Goal: Task Accomplishment & Management: Complete application form

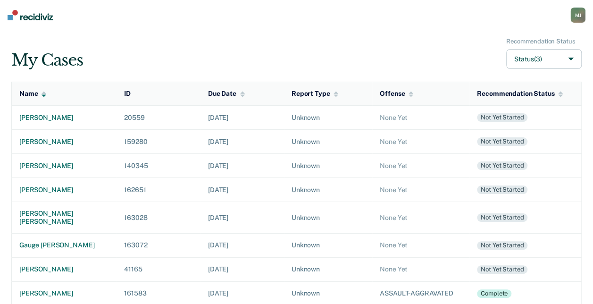
click at [552, 58] on button "Status (3)" at bounding box center [544, 59] width 76 height 20
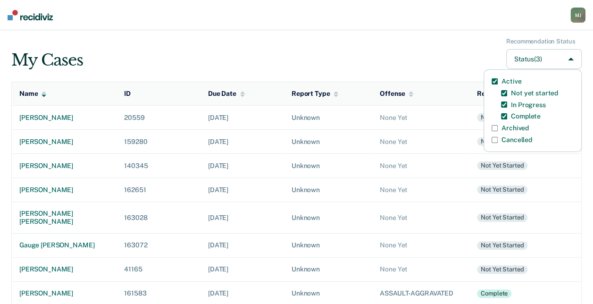
click at [506, 128] on label "Archived" at bounding box center [515, 128] width 27 height 8
click at [498, 128] on input "Archived" at bounding box center [495, 128] width 6 height 6
checkbox input "true"
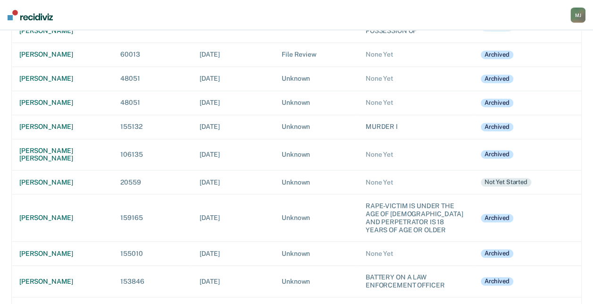
scroll to position [283, 0]
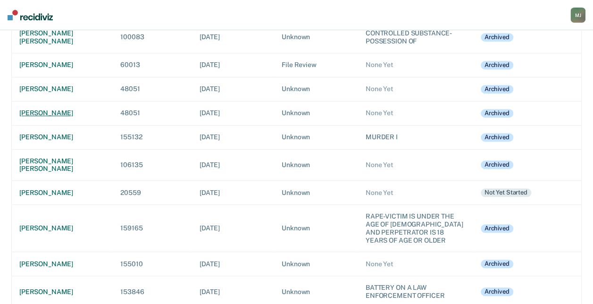
click at [70, 110] on div "[PERSON_NAME]" at bounding box center [62, 113] width 86 height 8
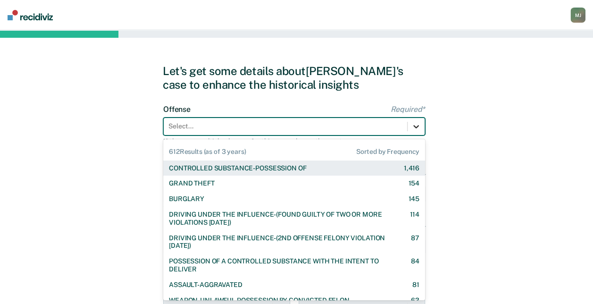
click at [416, 127] on icon at bounding box center [416, 126] width 6 height 3
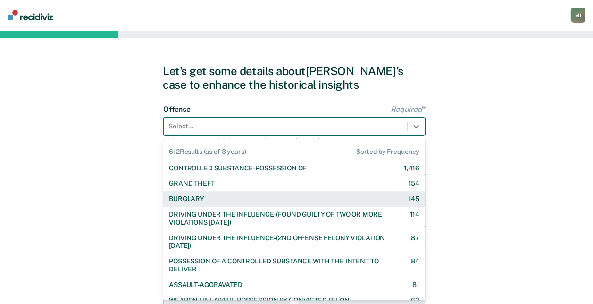
click at [277, 193] on div "BURGLARY 145" at bounding box center [294, 199] width 262 height 16
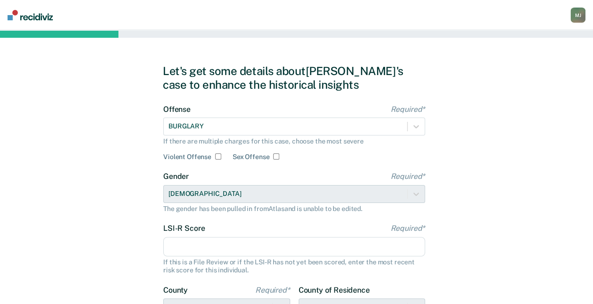
click at [283, 246] on input "LSI-R Score Required*" at bounding box center [294, 247] width 262 height 20
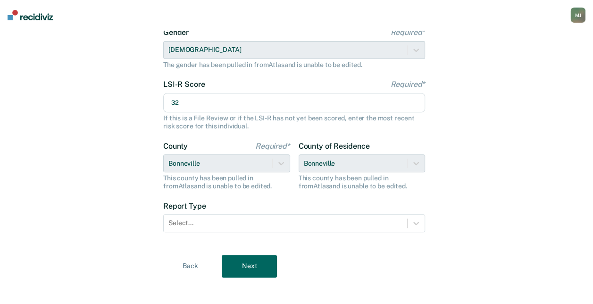
scroll to position [151, 0]
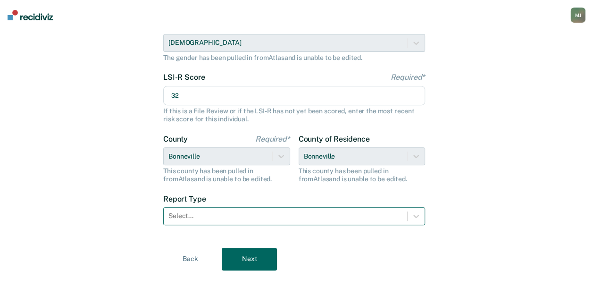
type input "32"
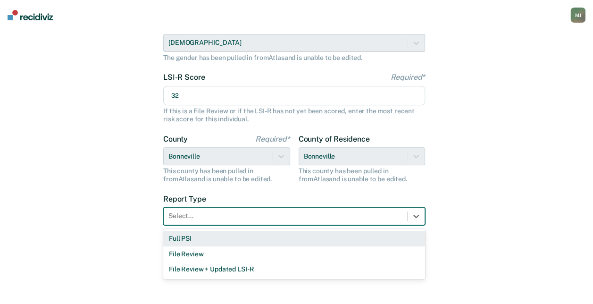
click at [262, 219] on div at bounding box center [285, 216] width 234 height 10
click at [258, 236] on div "Full PSI" at bounding box center [294, 239] width 262 height 16
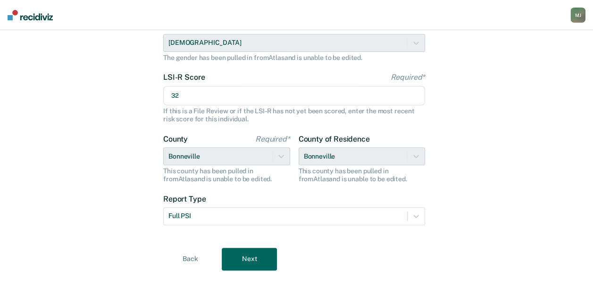
click at [255, 253] on button "Next" at bounding box center [249, 259] width 55 height 23
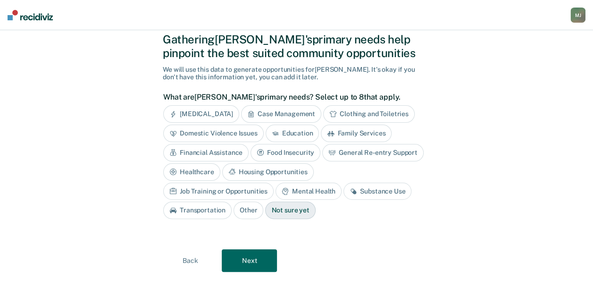
click at [255, 253] on button "Next" at bounding box center [249, 260] width 55 height 23
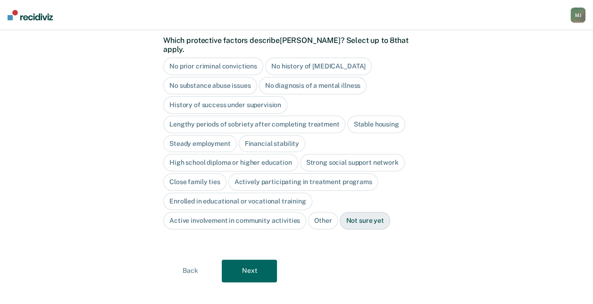
click at [255, 260] on button "Next" at bounding box center [249, 271] width 55 height 23
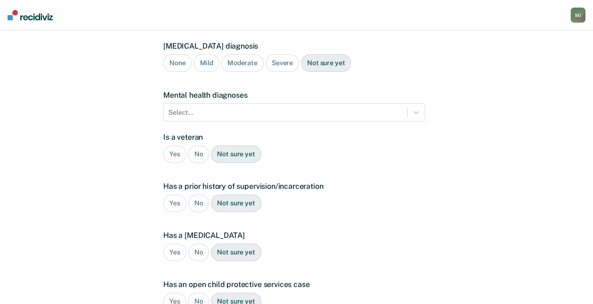
scroll to position [223, 0]
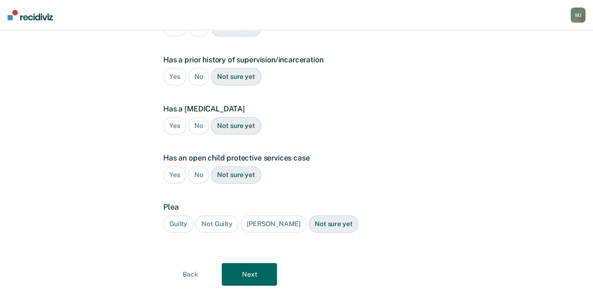
click at [255, 263] on button "Next" at bounding box center [249, 274] width 55 height 23
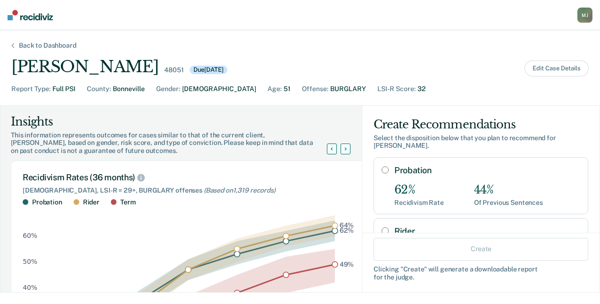
click at [382, 166] on input "Probation" at bounding box center [385, 170] width 7 height 8
radio input "true"
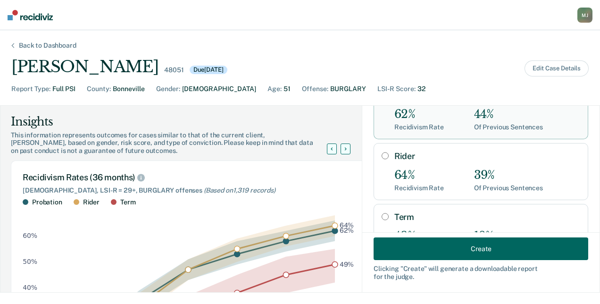
scroll to position [173, 0]
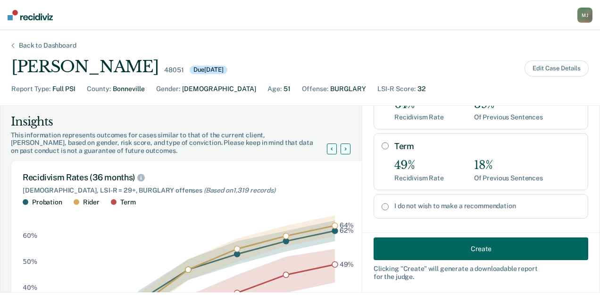
click at [382, 203] on input "I do not wish to make a recommendation" at bounding box center [385, 207] width 7 height 8
radio input "true"
radio input "false"
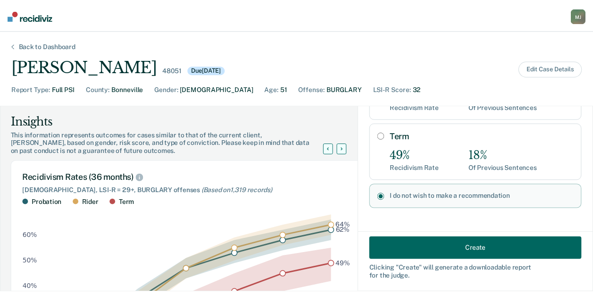
scroll to position [146, 0]
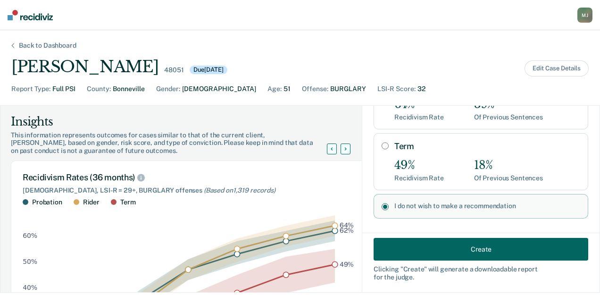
click at [422, 248] on button "Create" at bounding box center [481, 248] width 215 height 23
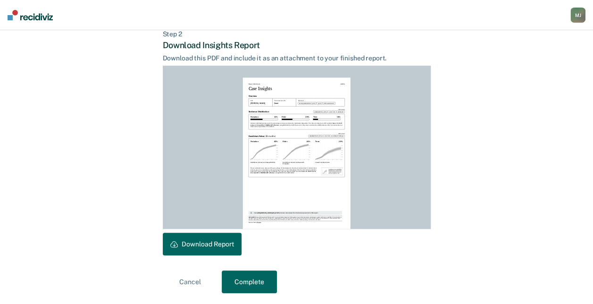
scroll to position [234, 0]
click at [227, 242] on button "Download Report" at bounding box center [202, 243] width 79 height 23
click at [252, 278] on button "Complete" at bounding box center [249, 281] width 55 height 23
